Goal: Use online tool/utility: Utilize a website feature to perform a specific function

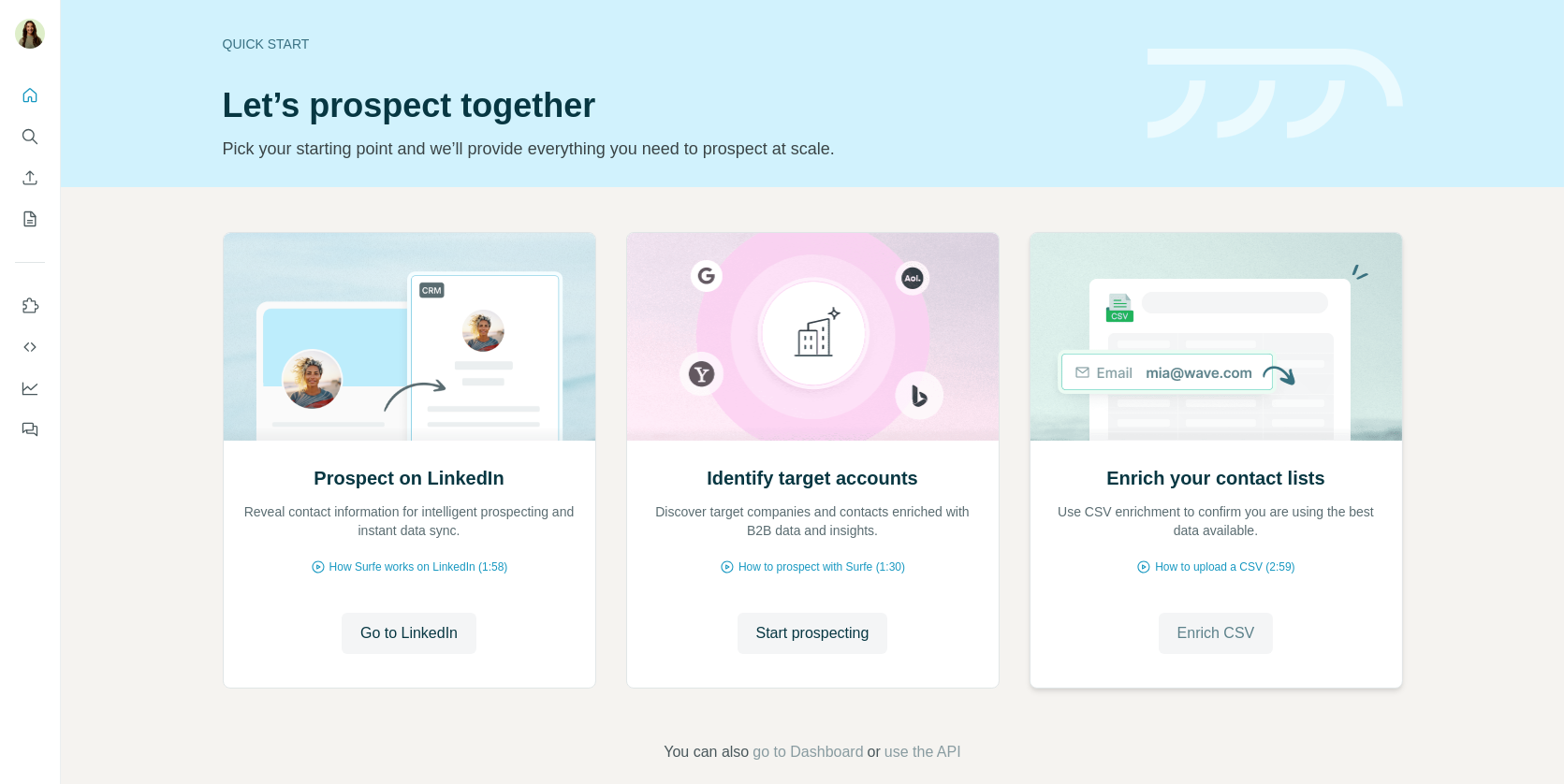
click at [1204, 617] on button "Enrich CSV" at bounding box center [1216, 632] width 115 height 41
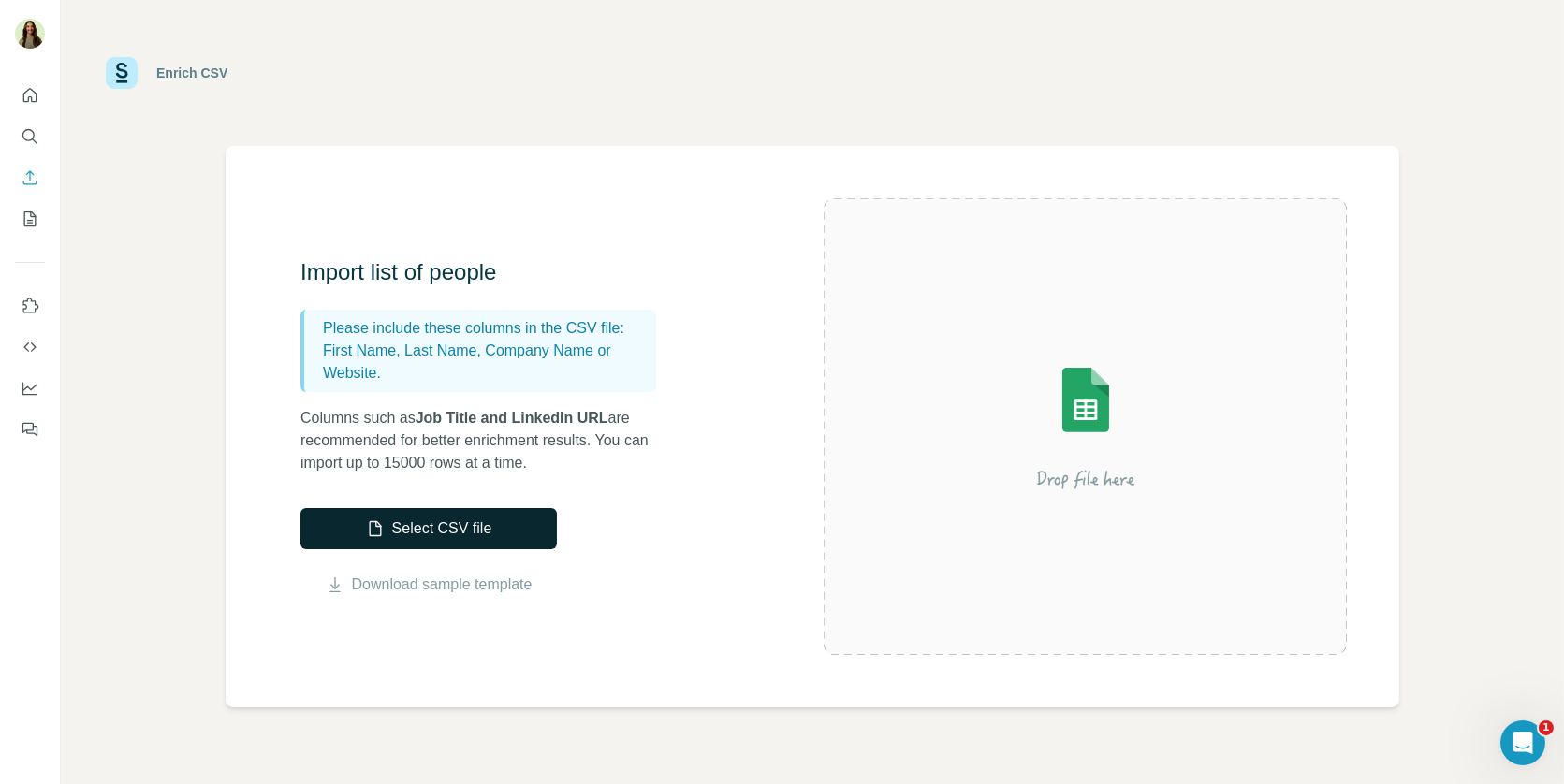
click at [420, 540] on button "Select CSV file" at bounding box center [428, 528] width 256 height 41
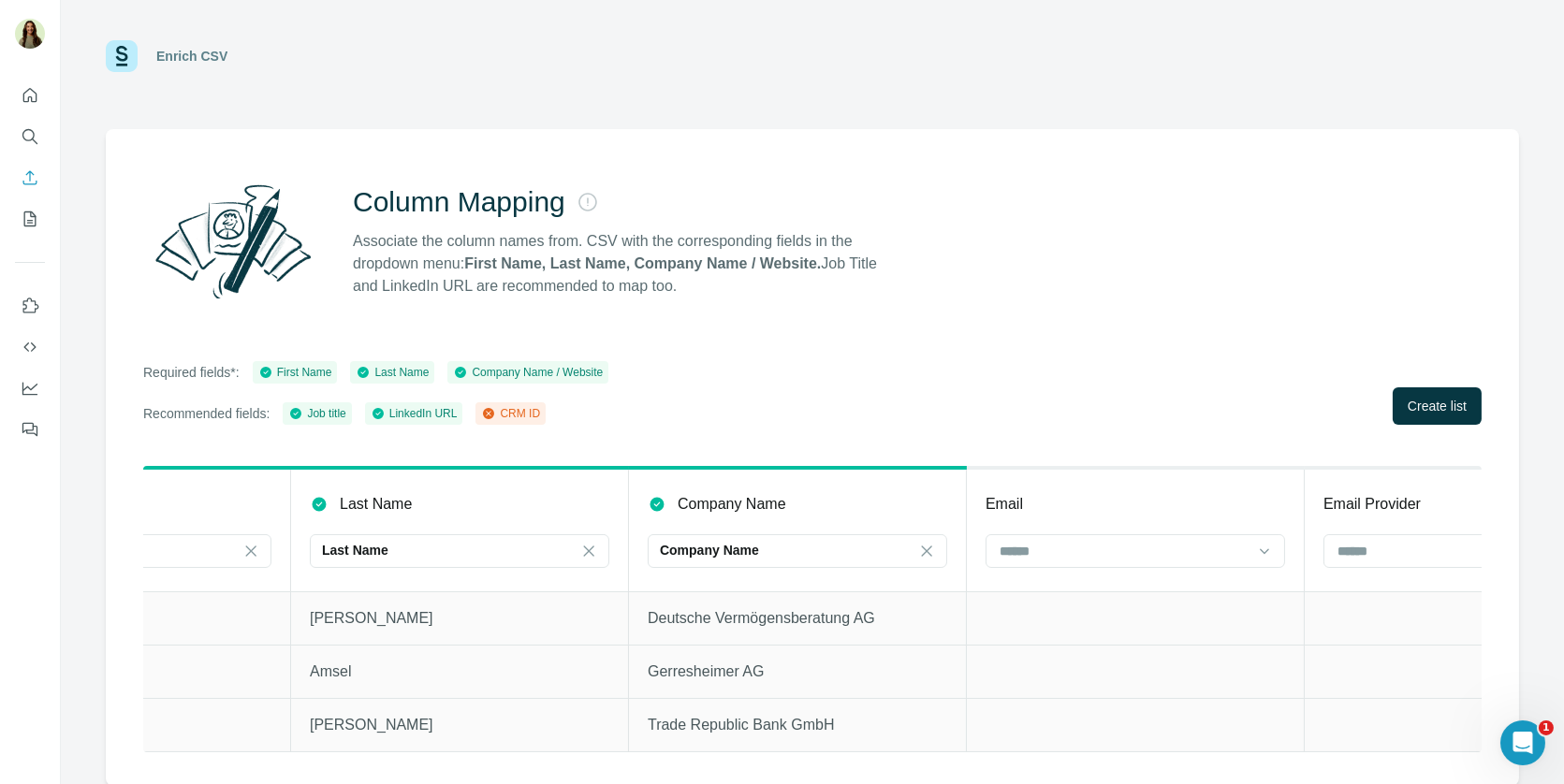
scroll to position [0, 247]
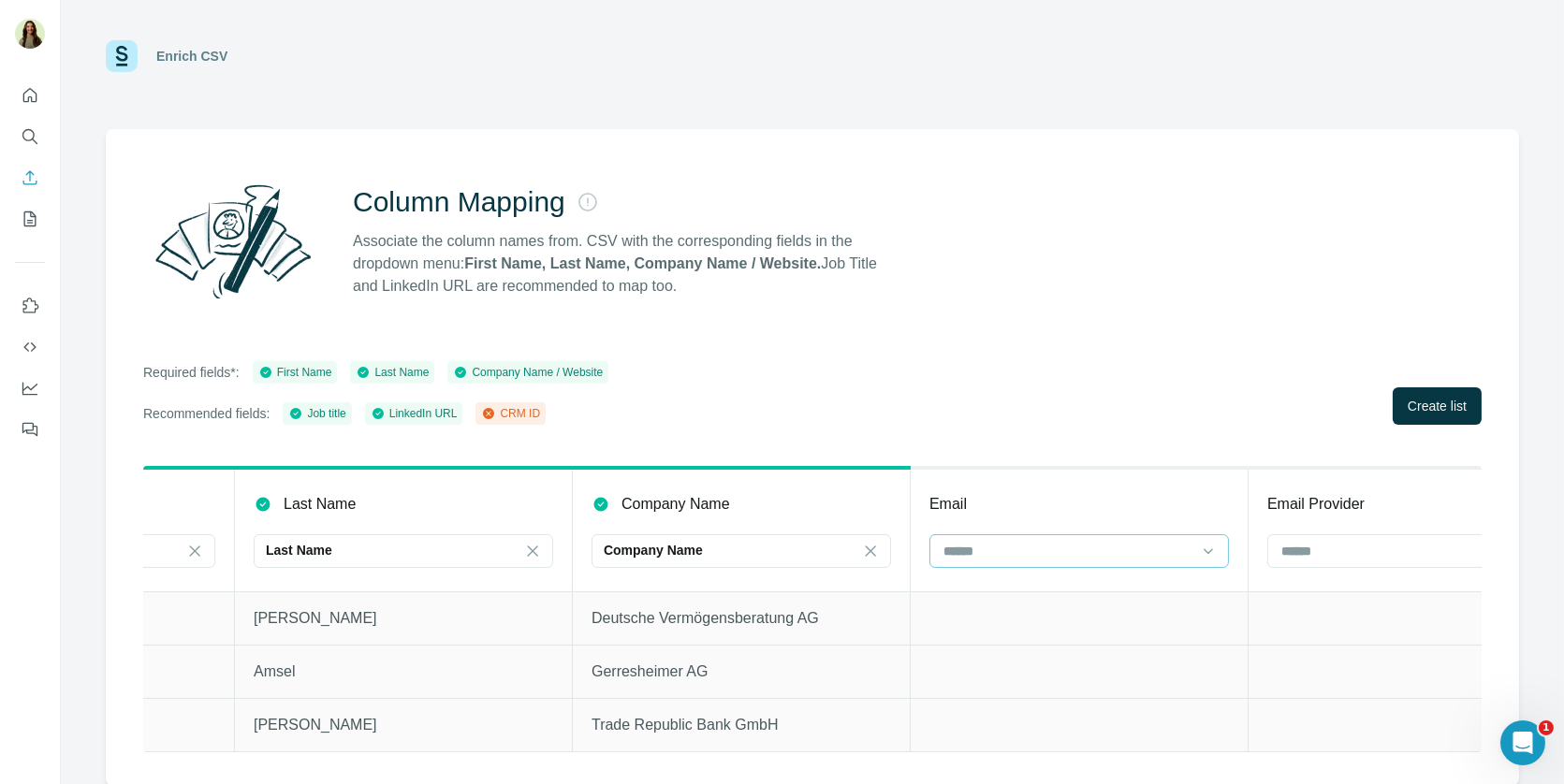
click at [1070, 553] on input at bounding box center [1067, 550] width 253 height 20
click at [1074, 529] on th "Email" at bounding box center [1079, 529] width 338 height 124
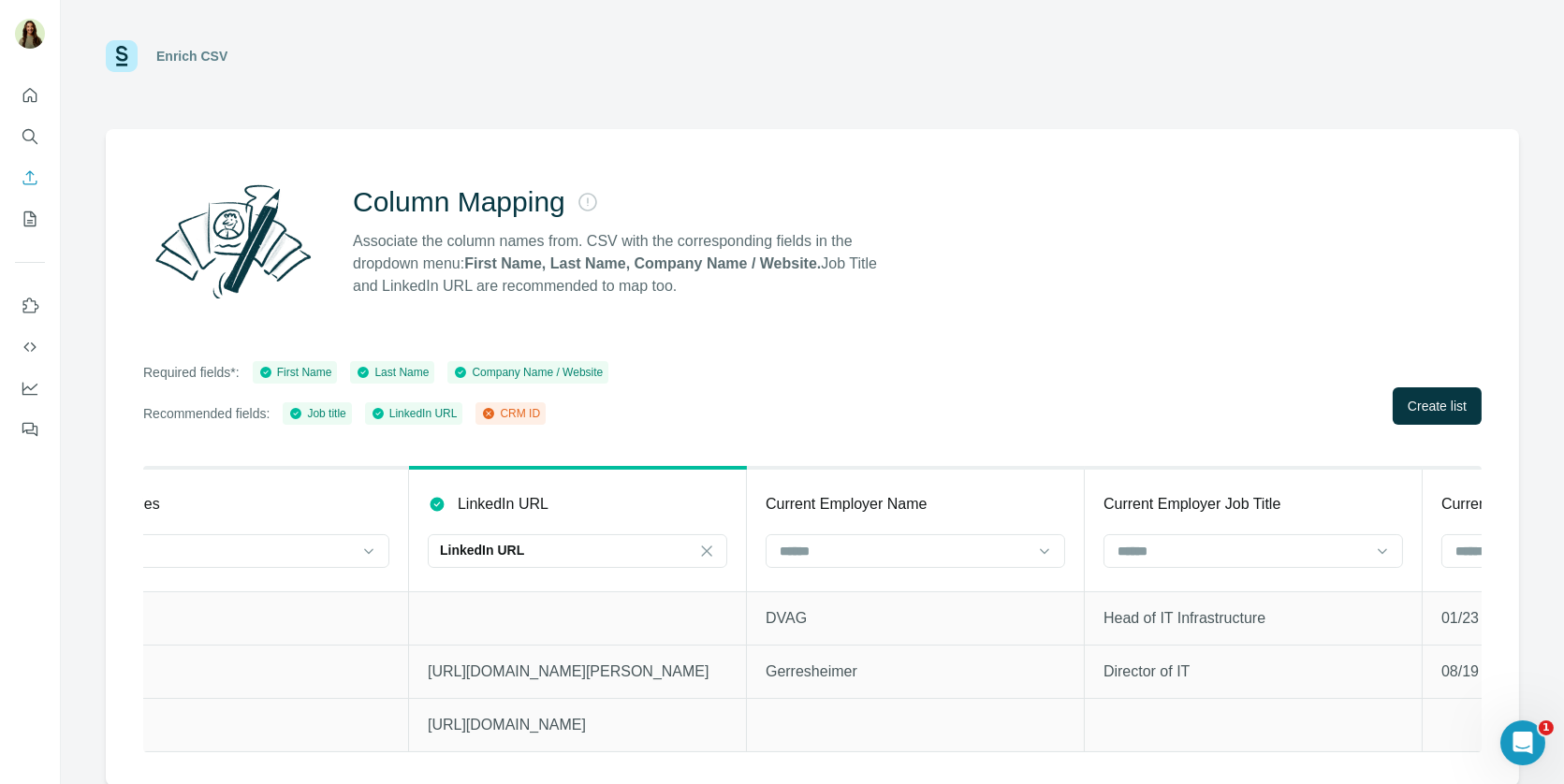
scroll to position [0, 4803]
click at [904, 557] on input at bounding box center [902, 550] width 253 height 20
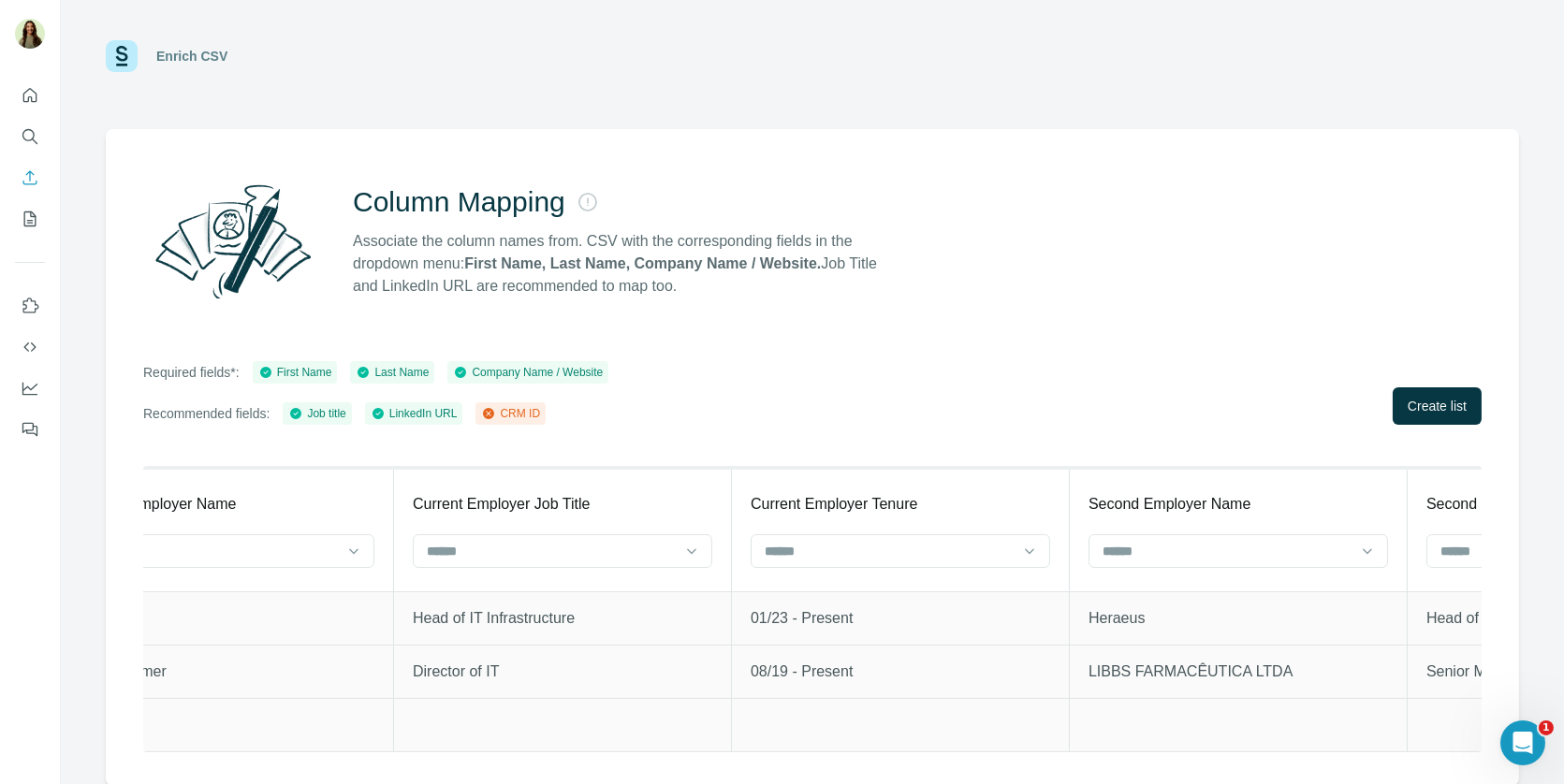
scroll to position [0, 5574]
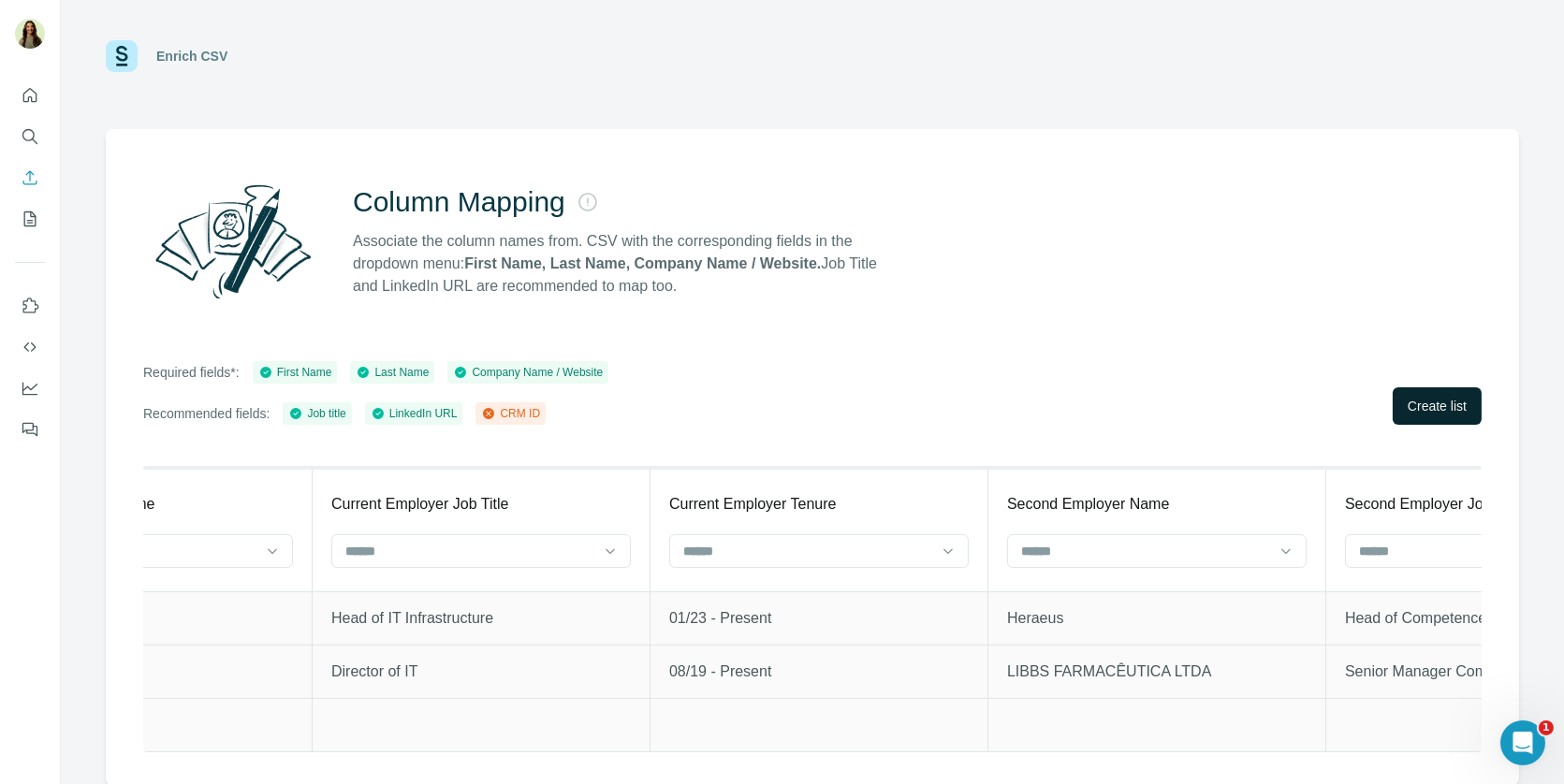
click at [1400, 408] on button "Create list" at bounding box center [1436, 406] width 89 height 37
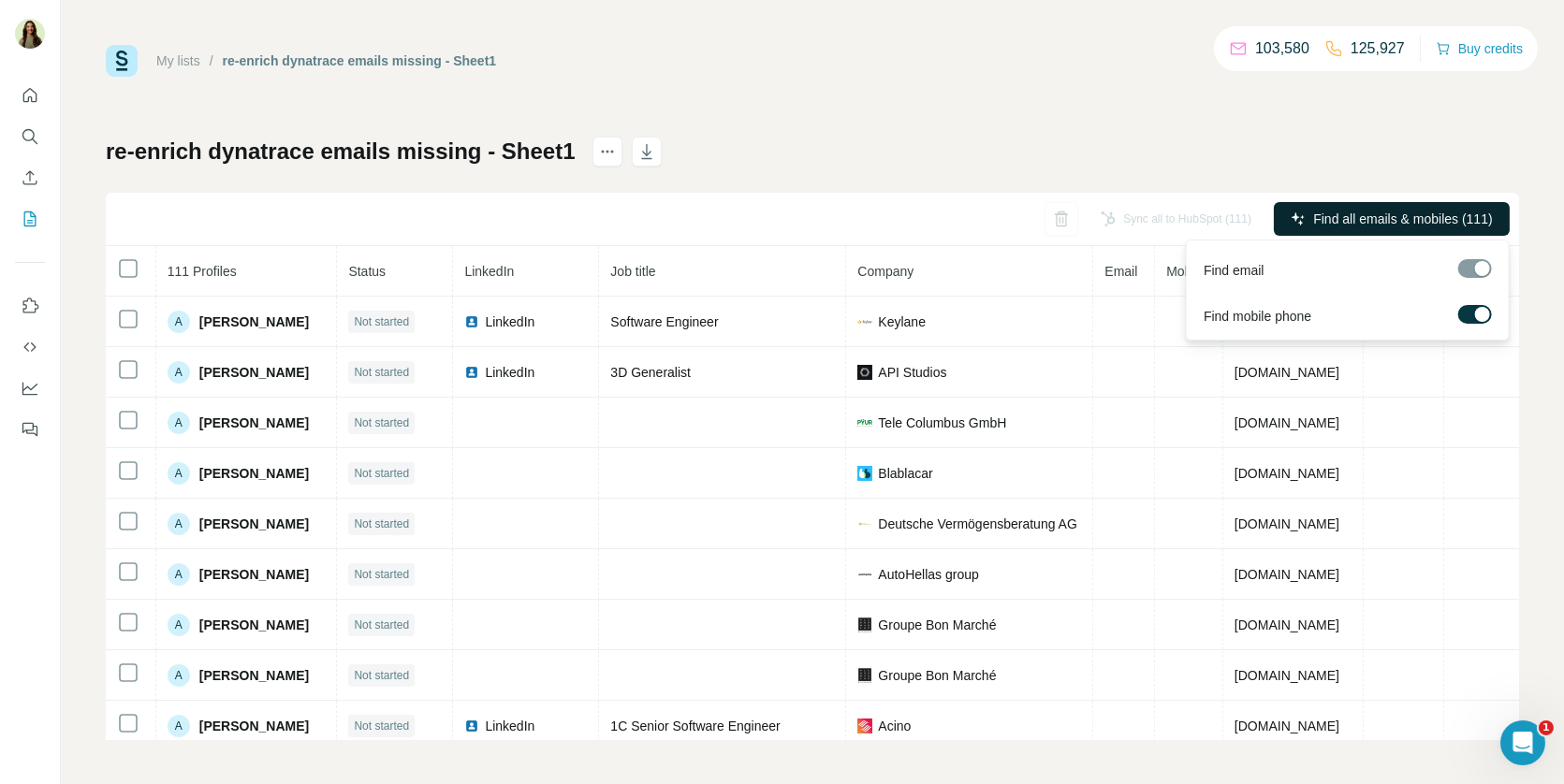
click at [1403, 213] on span "Find all emails & mobiles (111)" at bounding box center [1402, 218] width 179 height 18
